Goal: Transaction & Acquisition: Purchase product/service

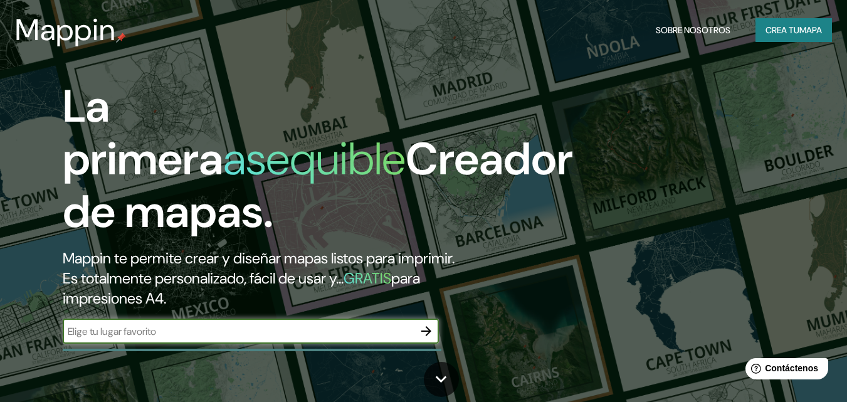
click at [70, 330] on input "text" at bounding box center [238, 331] width 351 height 14
type input "[PERSON_NAME]"
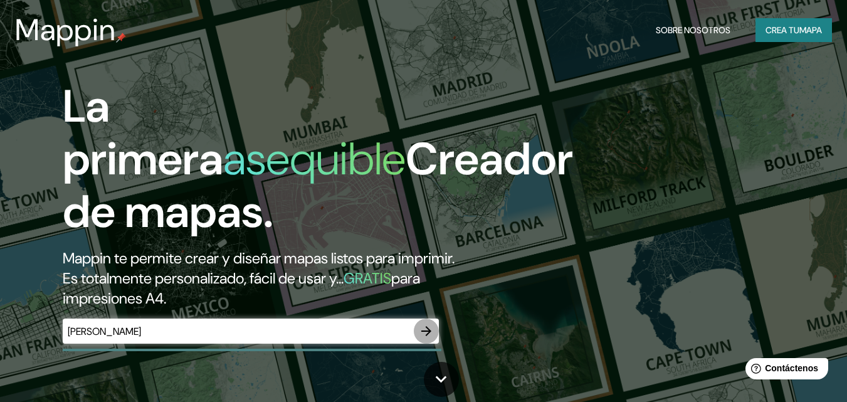
click at [428, 334] on icon "button" at bounding box center [426, 331] width 10 height 10
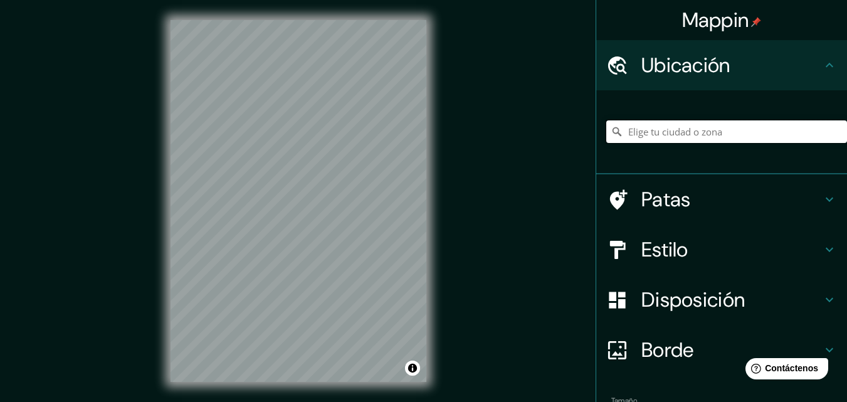
click at [626, 129] on input "Elige tu ciudad o zona" at bounding box center [726, 131] width 241 height 23
click at [621, 131] on input "Elige tu ciudad o zona" at bounding box center [726, 131] width 241 height 23
click at [802, 134] on input "[GEOGRAPHIC_DATA][PERSON_NAME], [GEOGRAPHIC_DATA][PERSON_NAME], [GEOGRAPHIC_DAT…" at bounding box center [726, 131] width 241 height 23
click at [621, 130] on input "[GEOGRAPHIC_DATA][PERSON_NAME], [GEOGRAPHIC_DATA][PERSON_NAME], [GEOGRAPHIC_DAT…" at bounding box center [726, 131] width 241 height 23
click at [620, 131] on input "Sacanche, [GEOGRAPHIC_DATA][PERSON_NAME], [GEOGRAPHIC_DATA]" at bounding box center [726, 131] width 241 height 23
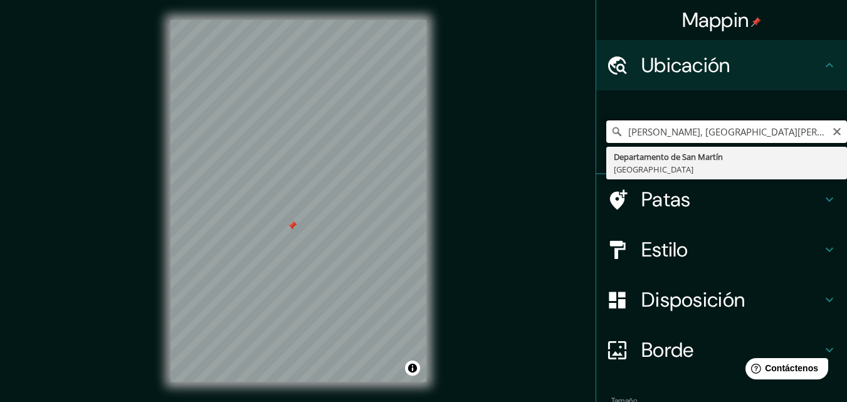
scroll to position [0, 6]
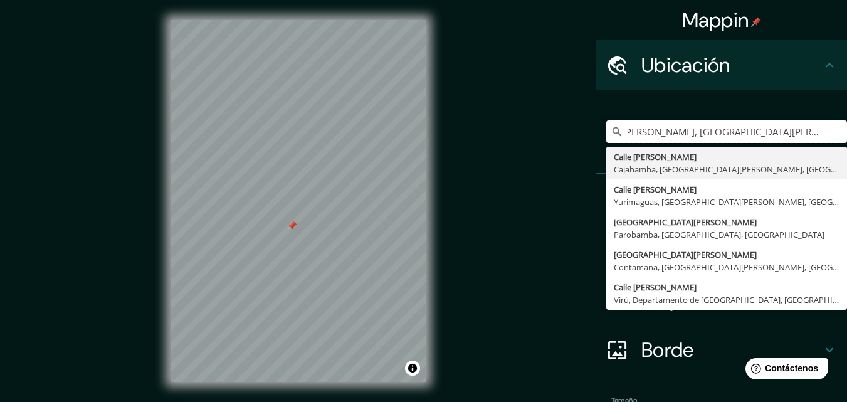
type input "[PERSON_NAME], [GEOGRAPHIC_DATA][PERSON_NAME], [GEOGRAPHIC_DATA]"
click at [743, 342] on h4 "Borde" at bounding box center [732, 349] width 181 height 25
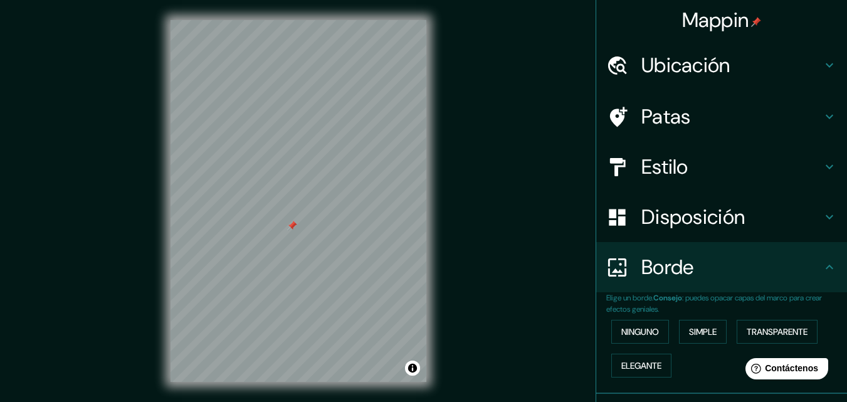
click at [502, 168] on div "Mappin Ubicación [PERSON_NAME], [GEOGRAPHIC_DATA][PERSON_NAME], [GEOGRAPHIC_DAT…" at bounding box center [423, 211] width 847 height 422
